Goal: Task Accomplishment & Management: Complete application form

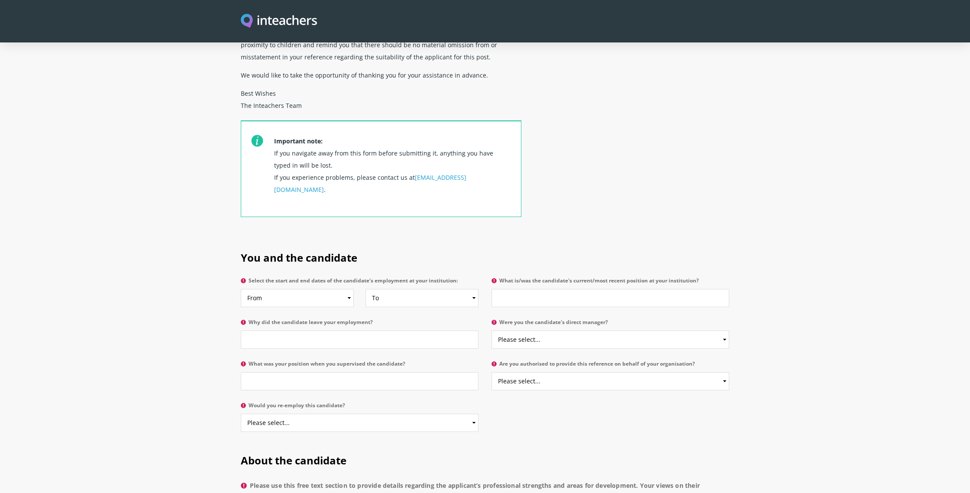
scroll to position [262, 0]
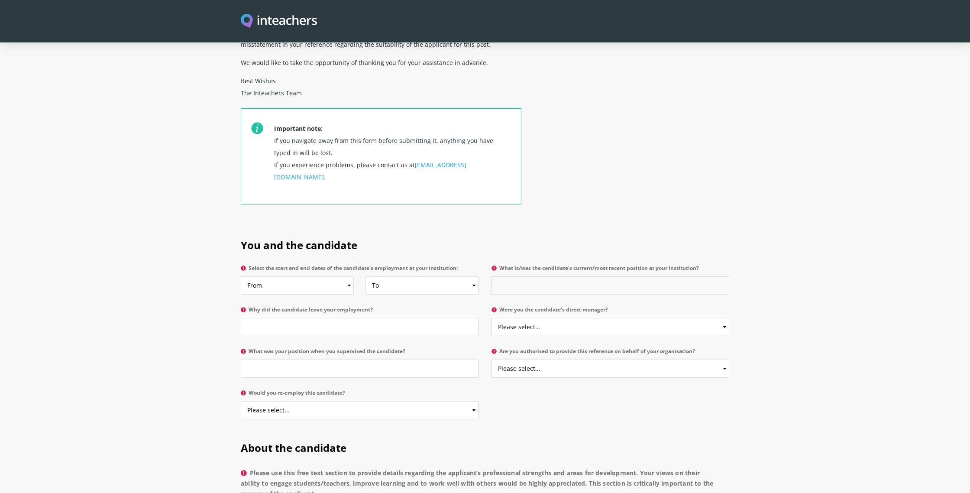
click at [515, 276] on input "What is/was the candidate's current/most recent position at your institution?" at bounding box center [610, 285] width 238 height 18
click at [528, 276] on input "Teaching assistant" at bounding box center [610, 285] width 238 height 18
type input "Teaching Assistant"
click at [273, 318] on input "Why did the candidate leave your employment?" at bounding box center [360, 327] width 238 height 18
type input "Still employed"
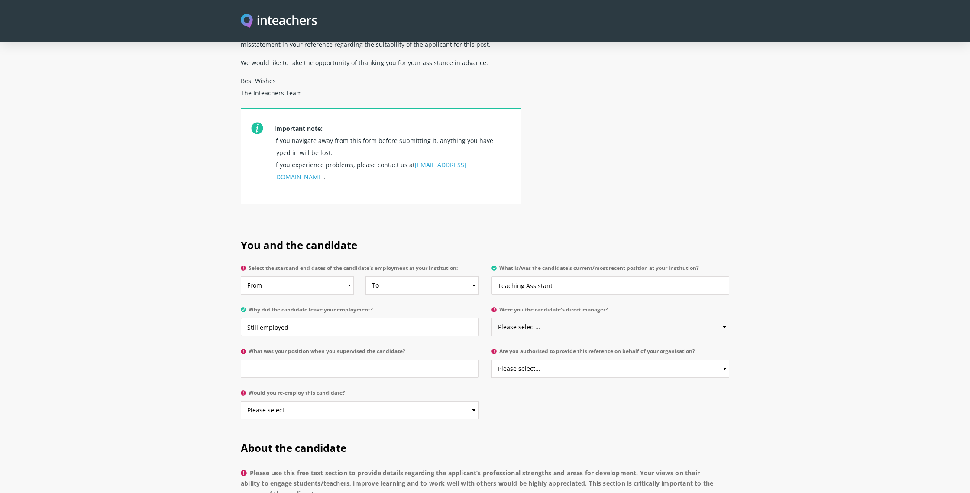
click at [534, 318] on select "Please select... Yes No" at bounding box center [610, 327] width 238 height 18
select select "No"
click at [491, 318] on select "Please select... Yes No" at bounding box center [610, 327] width 238 height 18
click at [281, 359] on input "What was your position when you supervised the candidate?" at bounding box center [360, 368] width 238 height 18
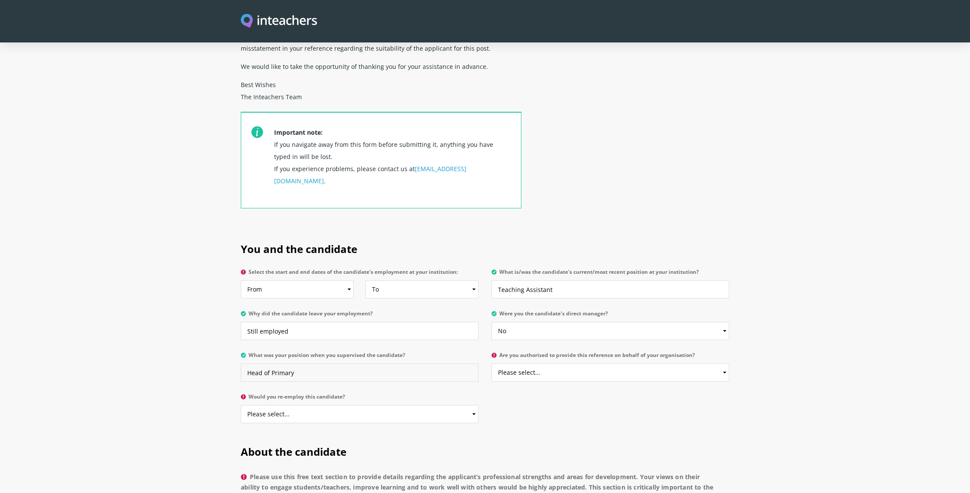
scroll to position [258, 0]
type input "Head of Primary"
click at [519, 364] on select "Please select... Yes No" at bounding box center [610, 373] width 238 height 18
select select "Yes"
click at [491, 364] on select "Please select... Yes No" at bounding box center [610, 373] width 238 height 18
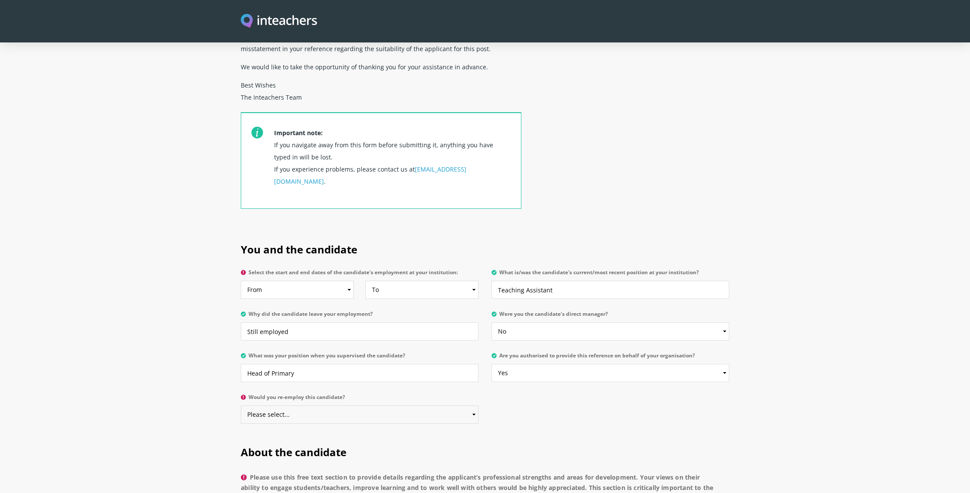
click at [328, 405] on select "Please select... Yes No" at bounding box center [360, 414] width 238 height 18
select select "Yes"
click at [241, 405] on select "Please select... Yes No" at bounding box center [360, 414] width 238 height 18
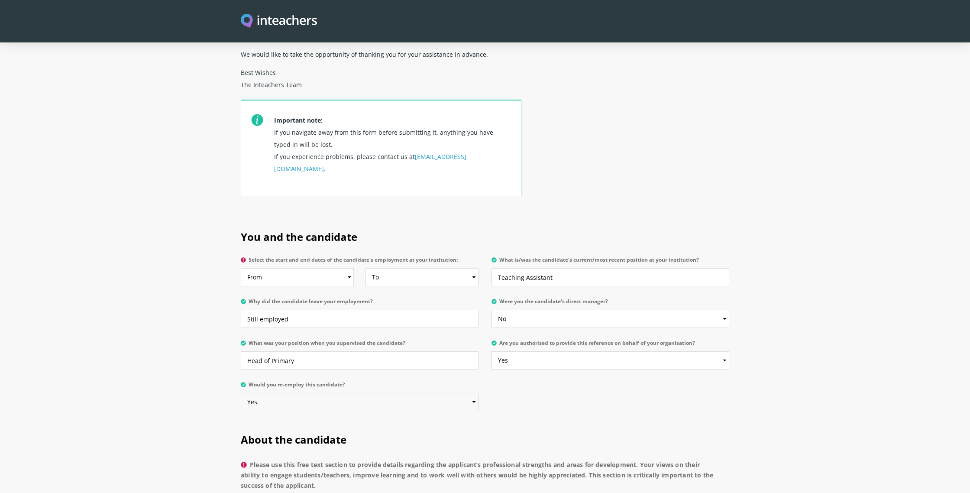
scroll to position [274, 0]
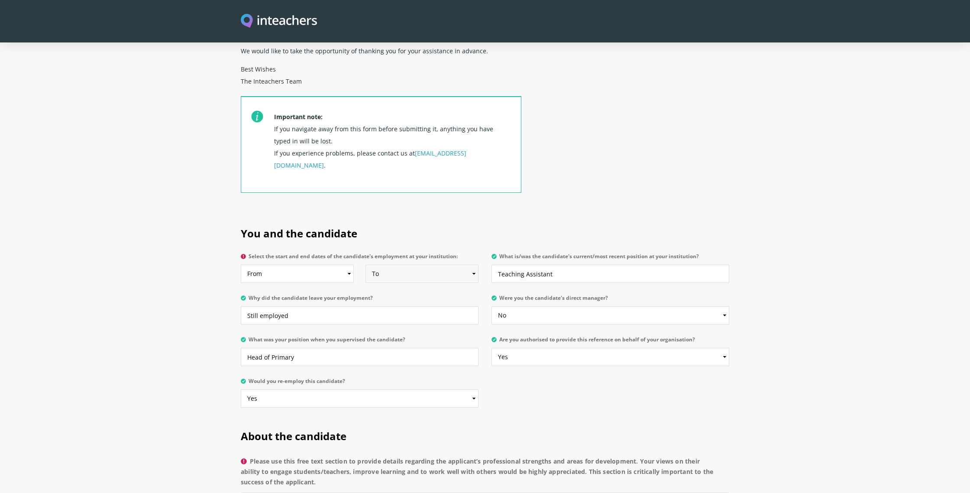
click at [421, 265] on select "To Currently 2025 2024 2023 2022 2021 2020 2019 2018 2017 2016 2015 2014 2013 2…" at bounding box center [421, 274] width 113 height 18
select select
click at [365, 265] on select "To Currently 2025 2024 2023 2022 2021 2020 2019 2018 2017 2016 2015 2014 2013 2…" at bounding box center [421, 274] width 113 height 18
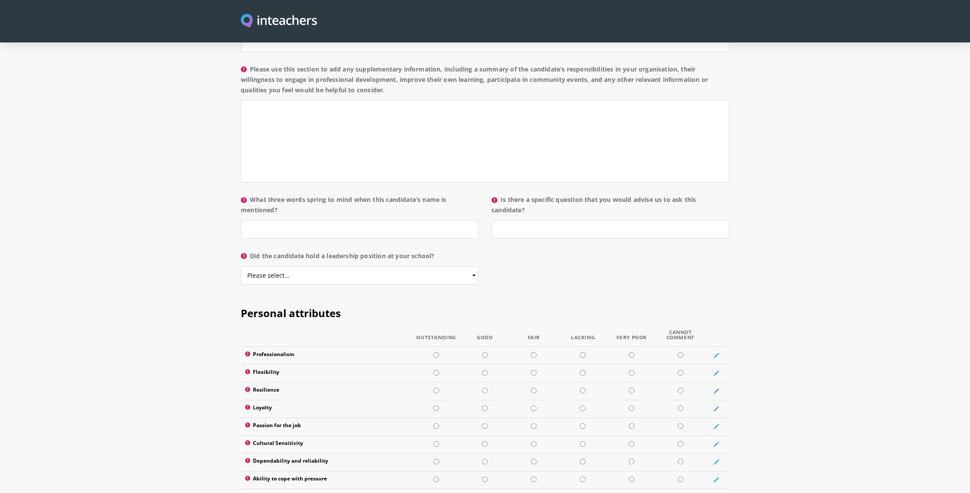
scroll to position [813, 0]
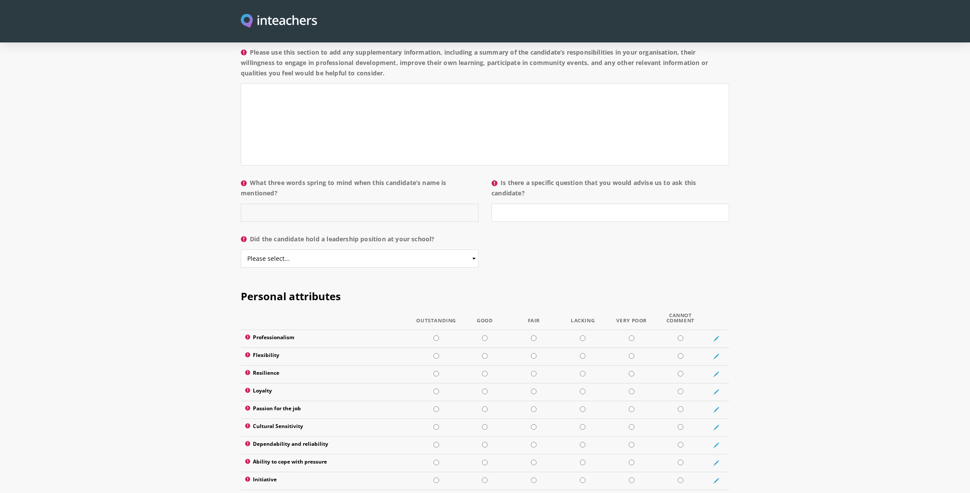
click at [319, 203] on input "What three words spring to mind when this candidate’s name is mentioned?" at bounding box center [360, 212] width 238 height 18
click at [247, 203] on input "organised," at bounding box center [360, 212] width 238 height 18
click at [332, 203] on input "hard-working, organised," at bounding box center [360, 212] width 238 height 18
type input "hard-working, organised, team-player"
click at [349, 249] on select "Please select... Yes No" at bounding box center [360, 258] width 238 height 18
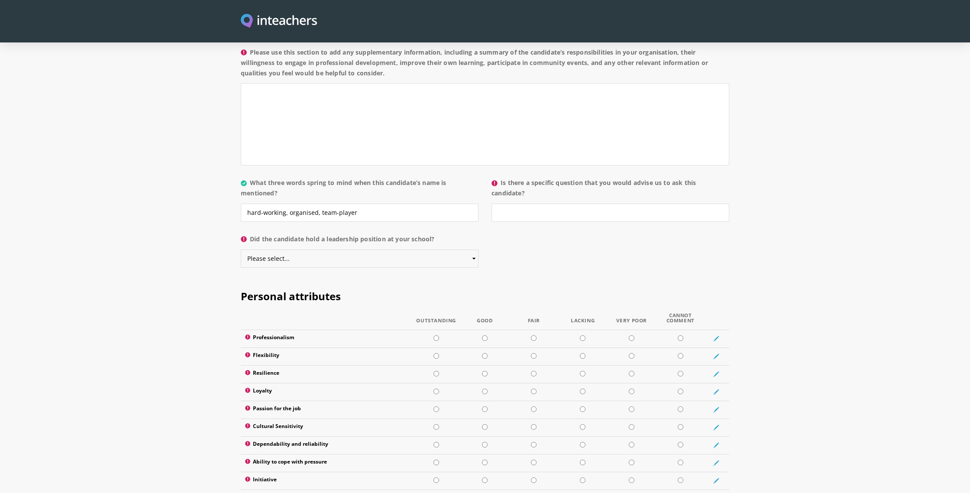
select select "No"
click at [241, 249] on select "Please select... Yes No" at bounding box center [360, 258] width 238 height 18
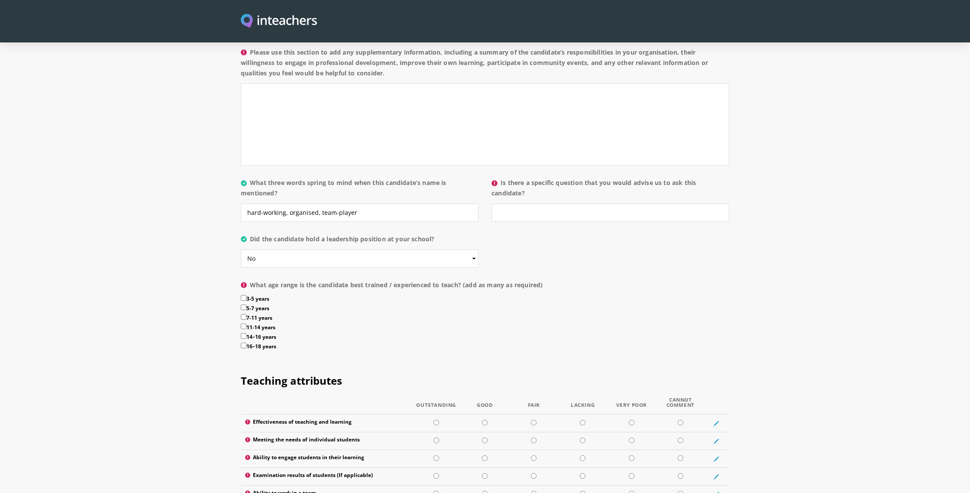
click at [244, 304] on input "5-7 years" at bounding box center [244, 307] width 6 height 6
checkbox input "true"
click at [243, 295] on input "3-5 years" at bounding box center [244, 298] width 6 height 6
checkbox input "true"
click at [243, 314] on input "7-11 years" at bounding box center [244, 317] width 6 height 6
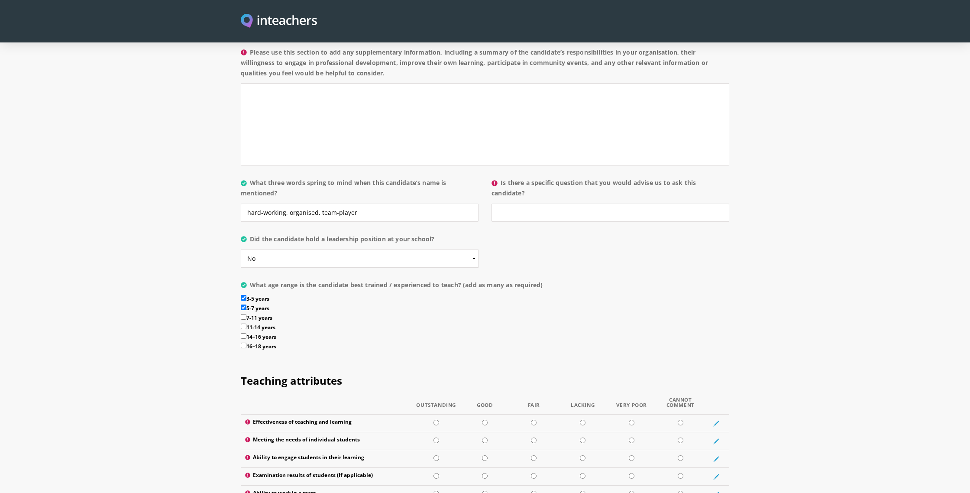
checkbox input "true"
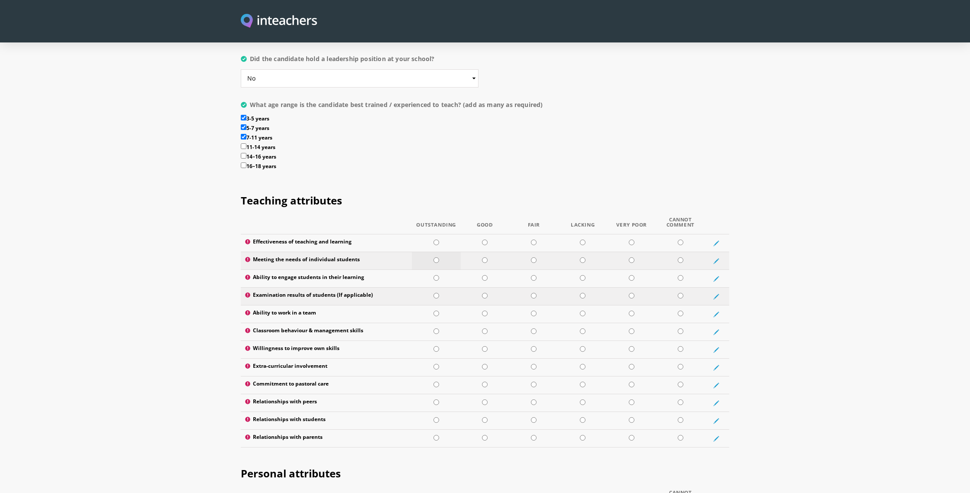
scroll to position [994, 0]
click at [678, 292] on input "radio" at bounding box center [681, 295] width 6 height 6
radio input "true"
click at [436, 310] on input "radio" at bounding box center [436, 313] width 6 height 6
radio input "true"
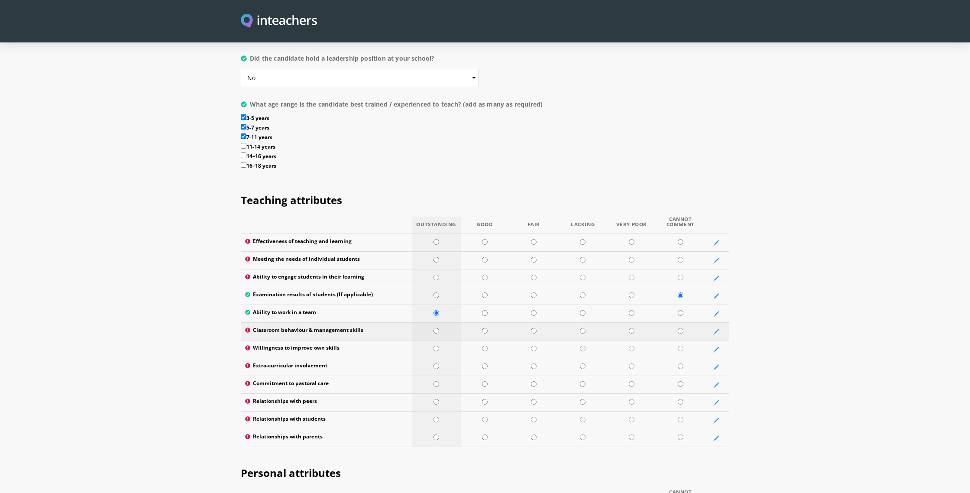
click at [435, 328] on input "radio" at bounding box center [436, 331] width 6 height 6
radio input "true"
click at [436, 345] on input "radio" at bounding box center [436, 348] width 6 height 6
radio input "true"
click at [486, 363] on input "radio" at bounding box center [485, 366] width 6 height 6
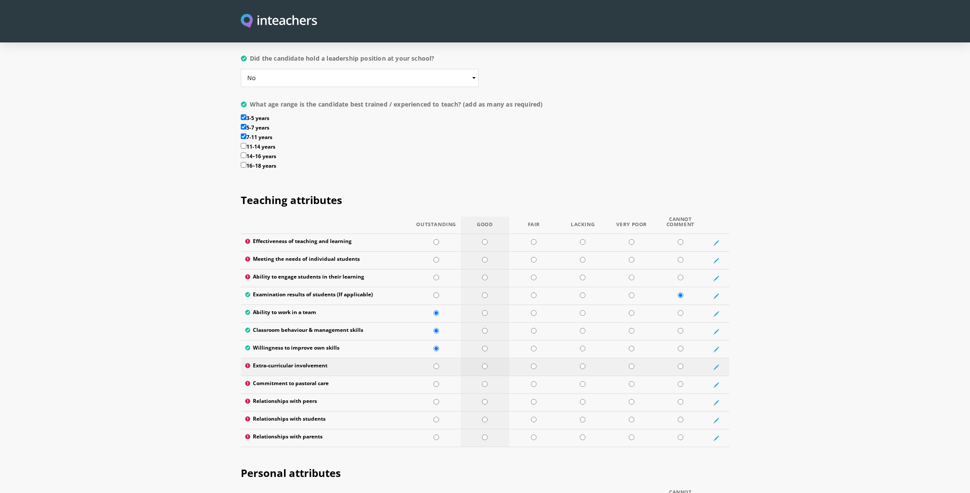
radio input "true"
click at [484, 381] on input "radio" at bounding box center [485, 384] width 6 height 6
radio input "true"
click at [436, 399] on input "radio" at bounding box center [436, 402] width 6 height 6
radio input "true"
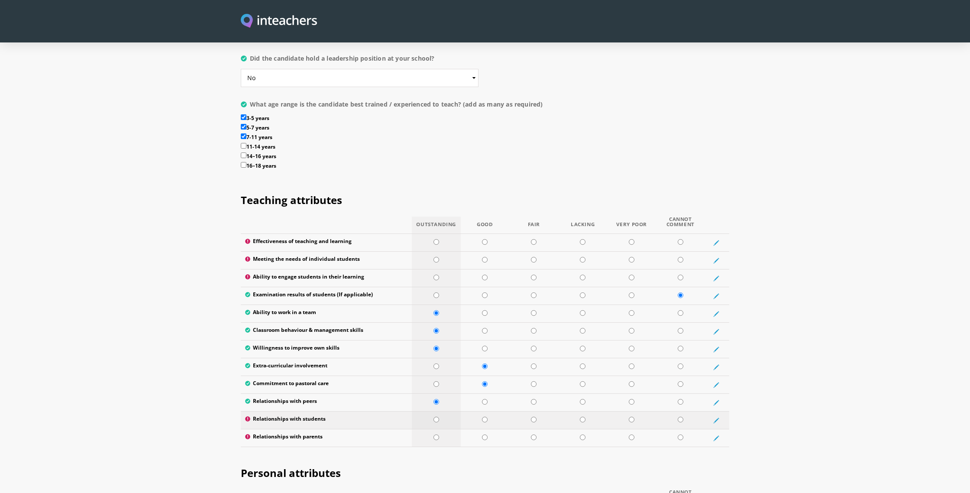
click at [435, 416] on input "radio" at bounding box center [436, 419] width 6 height 6
radio input "true"
click at [436, 434] on input "radio" at bounding box center [436, 437] width 6 height 6
radio input "true"
click at [435, 274] on input "radio" at bounding box center [436, 277] width 6 height 6
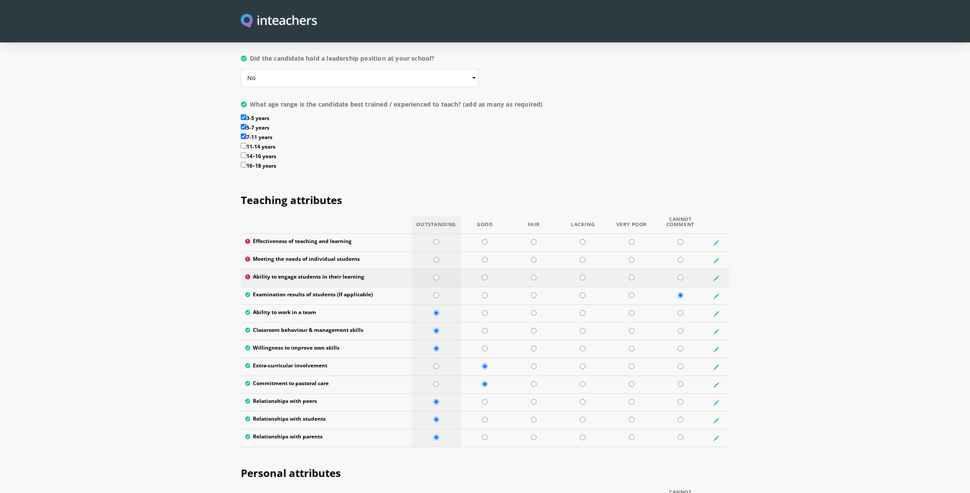
radio input "true"
click at [436, 257] on input "radio" at bounding box center [436, 260] width 6 height 6
radio input "true"
click at [435, 239] on input "radio" at bounding box center [436, 242] width 6 height 6
radio input "true"
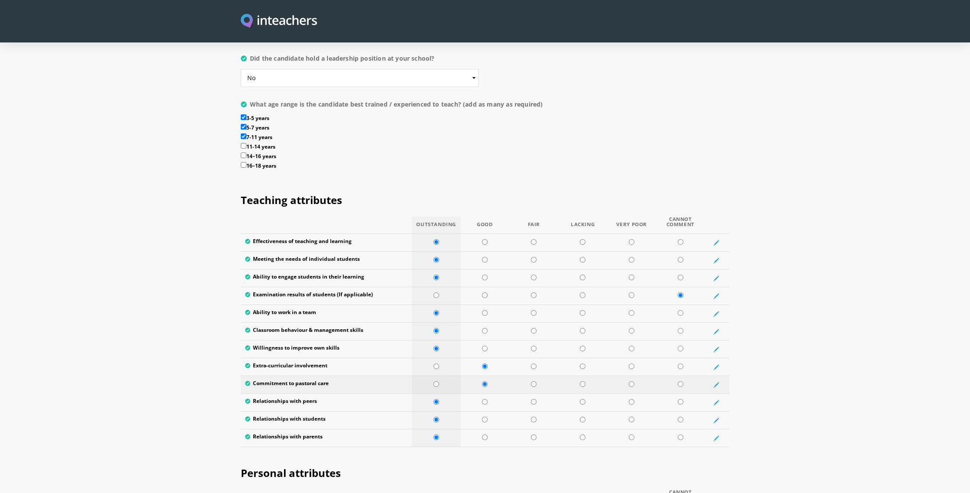
click at [436, 381] on input "radio" at bounding box center [436, 384] width 6 height 6
radio input "true"
click at [435, 363] on input "radio" at bounding box center [436, 366] width 6 height 6
radio input "true"
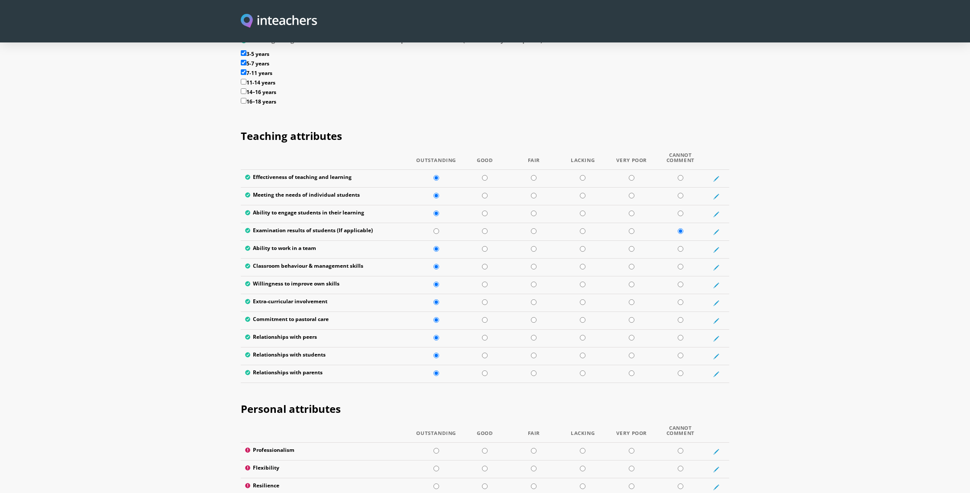
scroll to position [1124, 0]
